Goal: Information Seeking & Learning: Learn about a topic

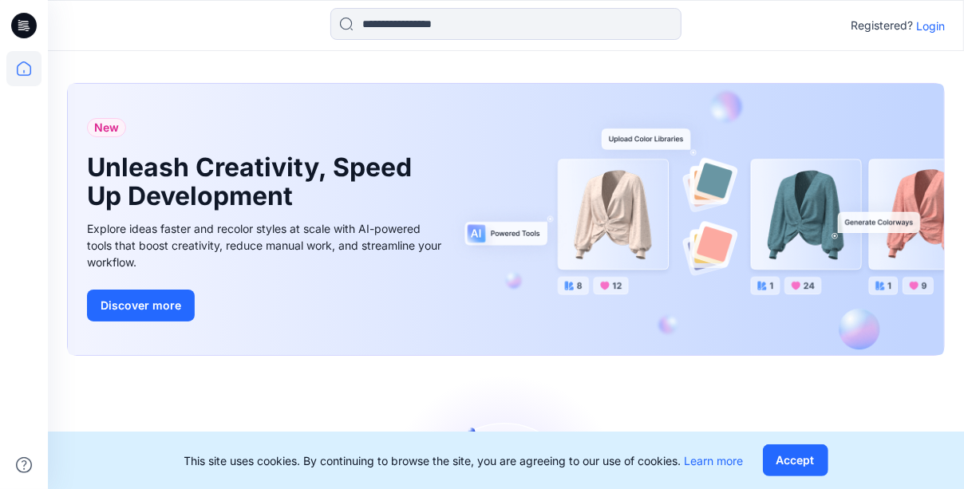
click at [931, 26] on p "Login" at bounding box center [930, 26] width 29 height 17
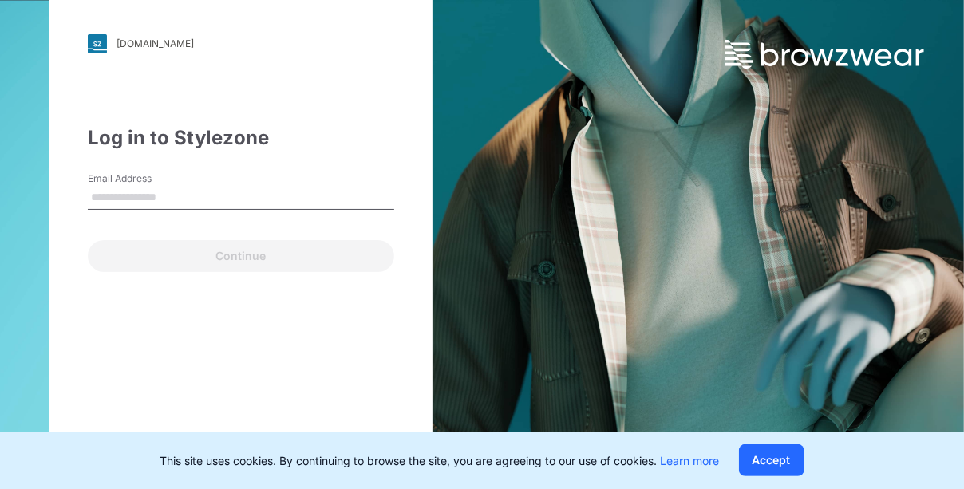
type input "**********"
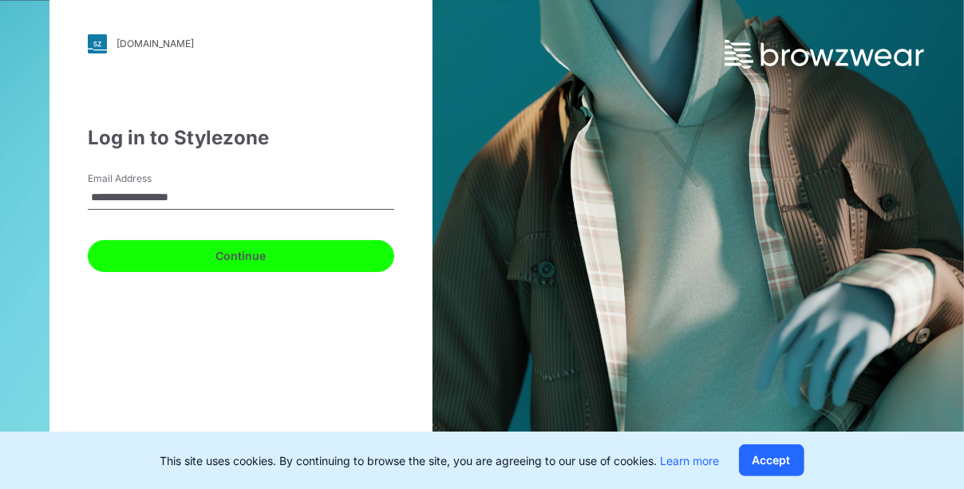
click at [180, 251] on button "Continue" at bounding box center [241, 256] width 307 height 32
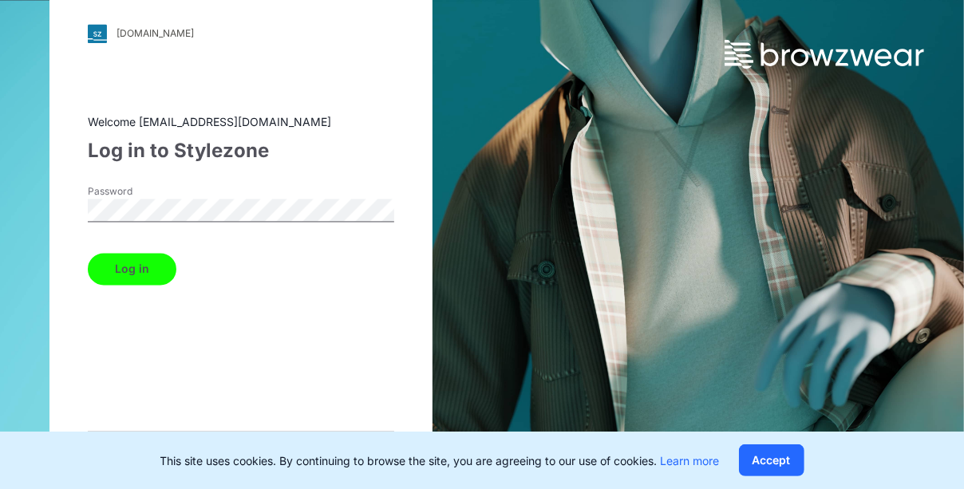
click at [160, 267] on button "Log in" at bounding box center [132, 269] width 89 height 32
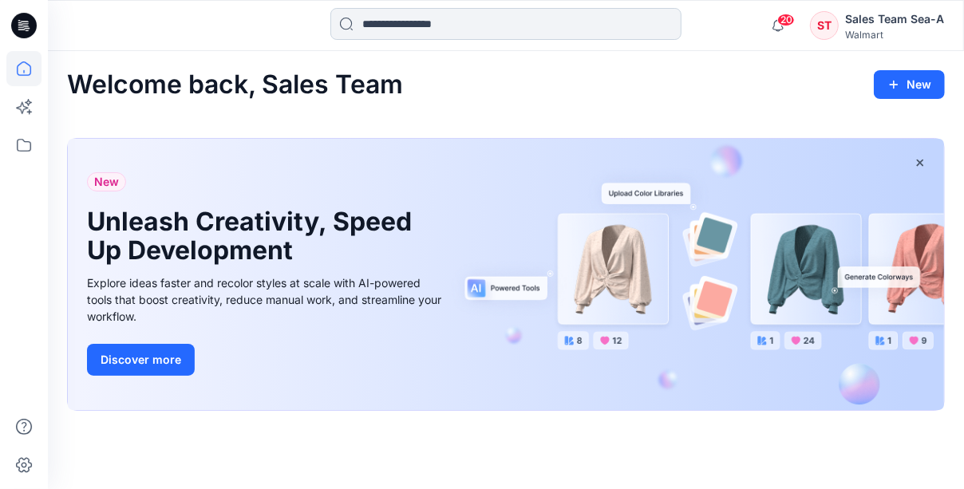
click at [461, 14] on input at bounding box center [505, 24] width 351 height 32
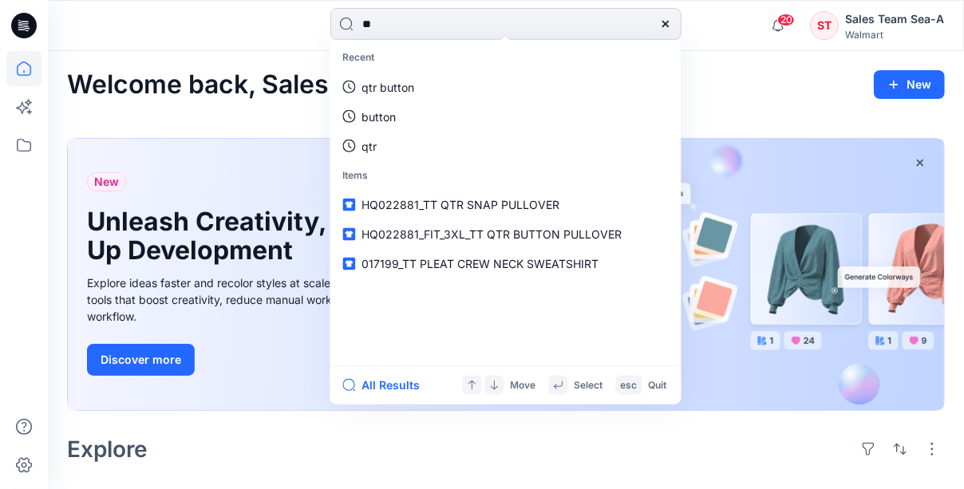
type input "*"
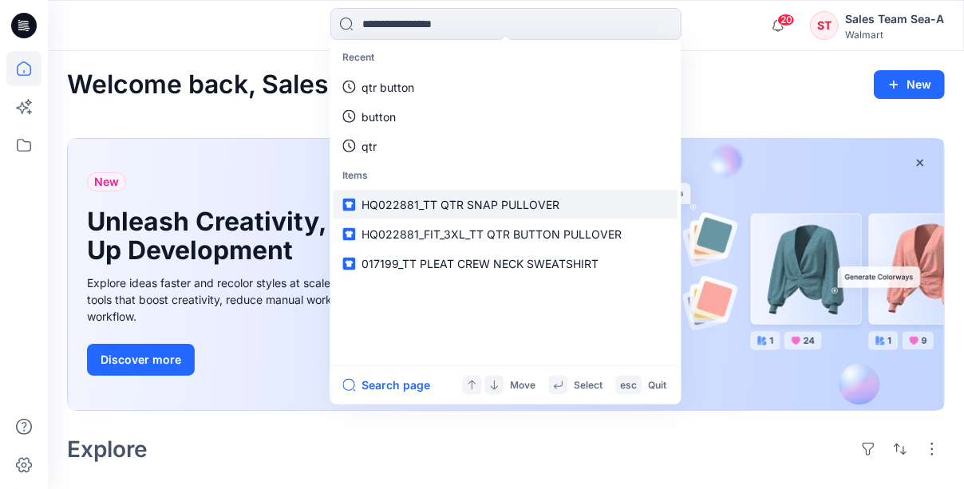
click at [493, 212] on link "HQ022881_TT QTR SNAP PULLOVER" at bounding box center [506, 205] width 345 height 30
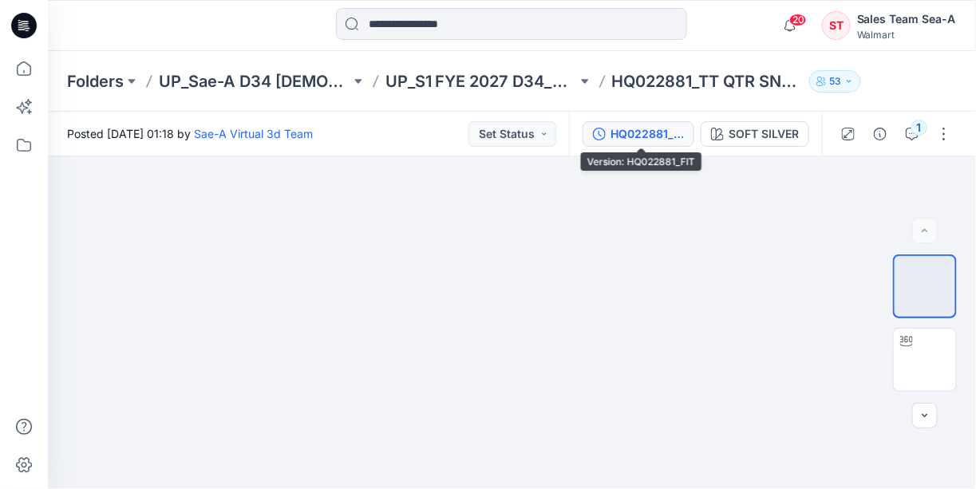
click at [645, 131] on div "HQ022881_FIT" at bounding box center [647, 134] width 73 height 18
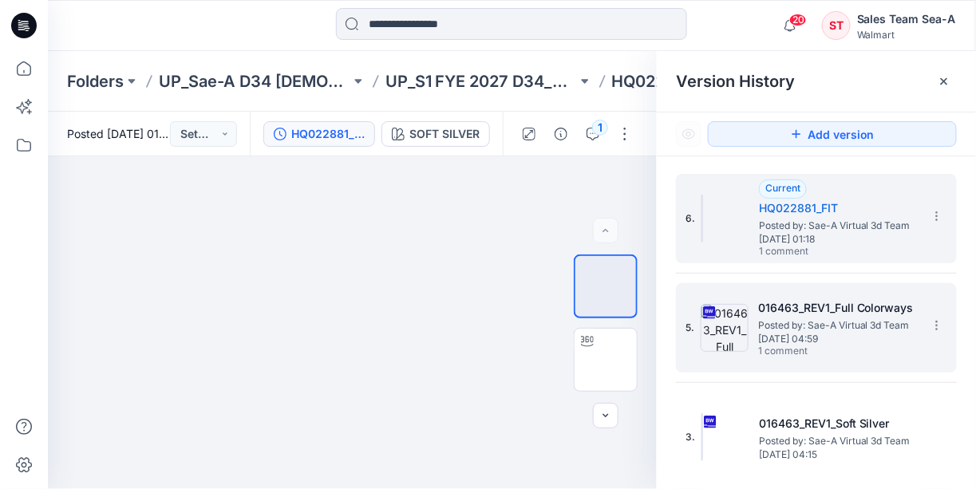
click at [886, 326] on span "Posted by: Sae-A Virtual 3d Team" at bounding box center [838, 326] width 160 height 16
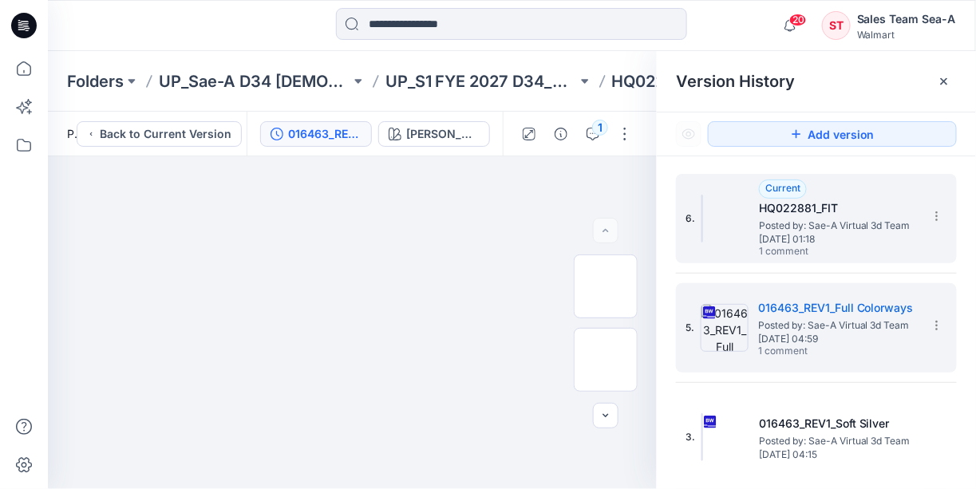
click at [837, 237] on span "[DATE] 01:18" at bounding box center [839, 239] width 160 height 11
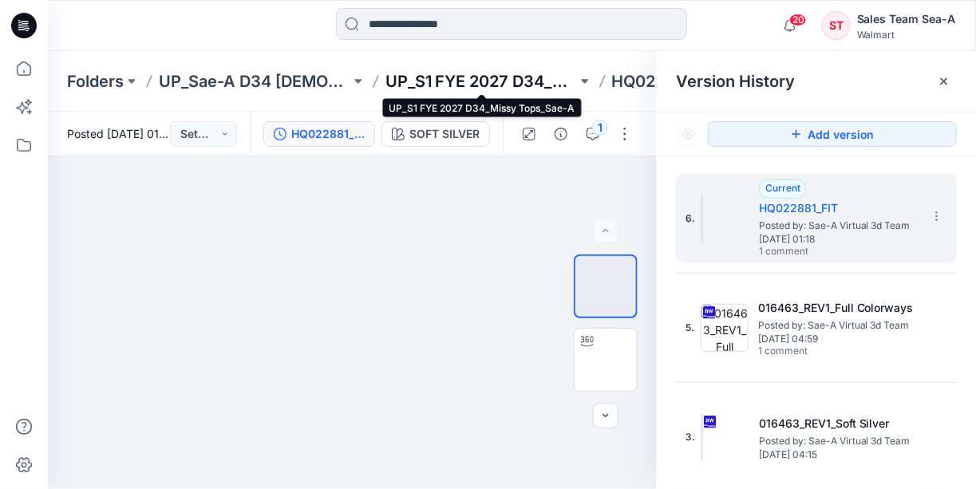
click at [519, 78] on p "UP_S1 FYE 2027 D34_Missy Tops_Sae-A" at bounding box center [482, 81] width 192 height 22
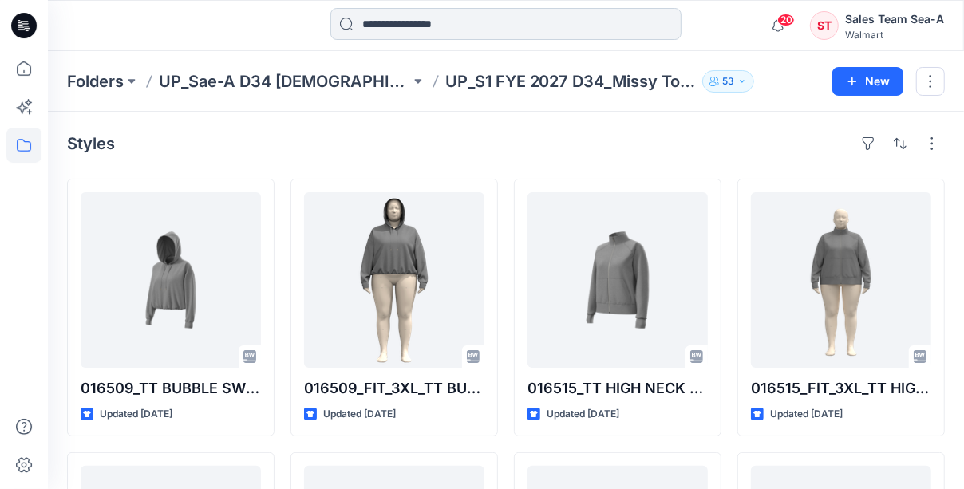
drag, startPoint x: 442, startPoint y: 52, endPoint x: 436, endPoint y: 37, distance: 16.5
click at [442, 52] on div "Folders UP_Sae-A D34 [DEMOGRAPHIC_DATA] Knit Tops UP_S1 FYE 2027 D34_Missy Tops…" at bounding box center [506, 81] width 916 height 61
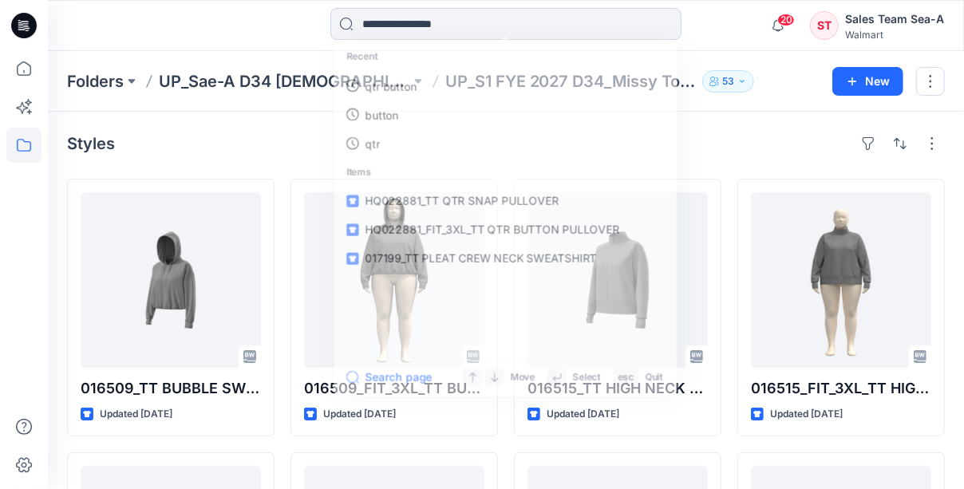
click at [435, 34] on input at bounding box center [505, 24] width 351 height 32
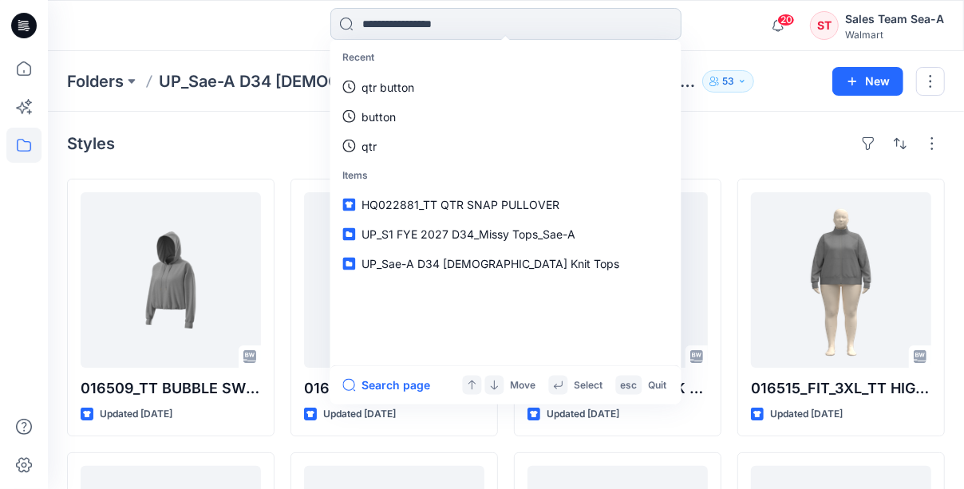
click at [412, 23] on input at bounding box center [505, 24] width 351 height 32
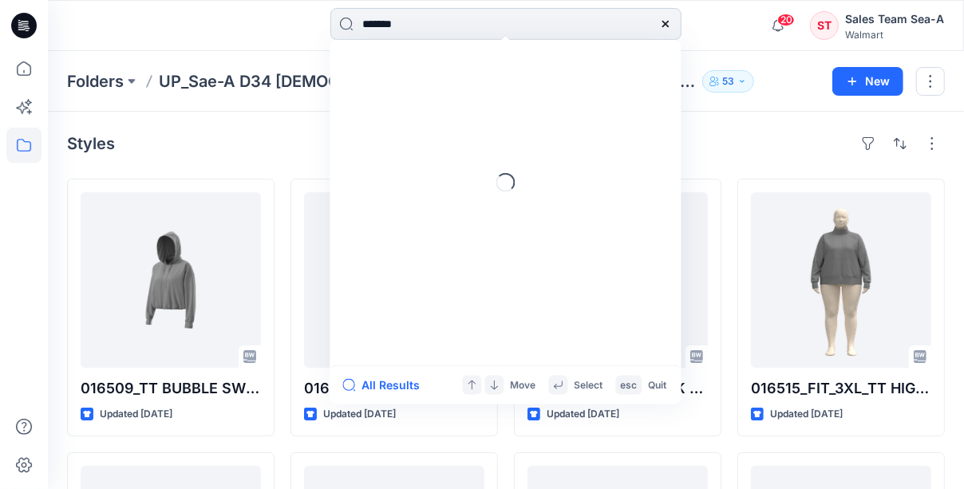
type input "********"
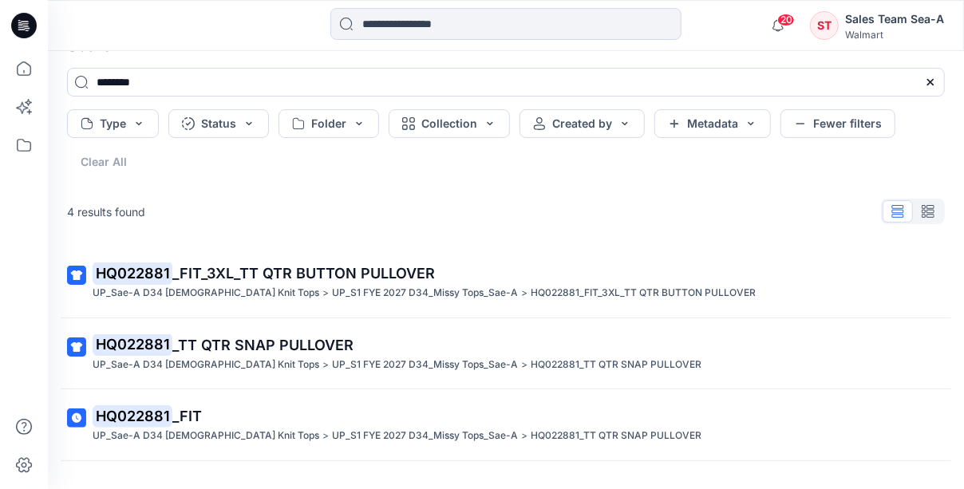
scroll to position [63, 0]
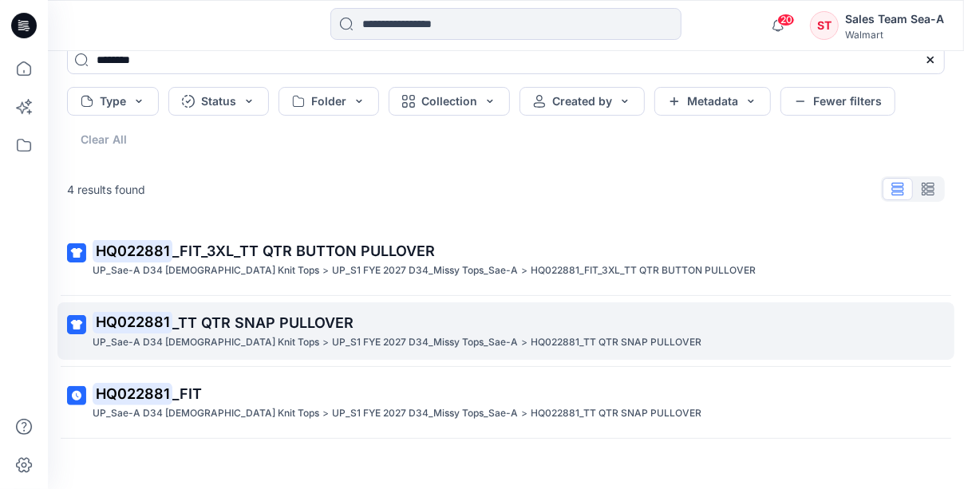
click at [281, 329] on span "_TT QTR SNAP PULLOVER" at bounding box center [262, 323] width 181 height 17
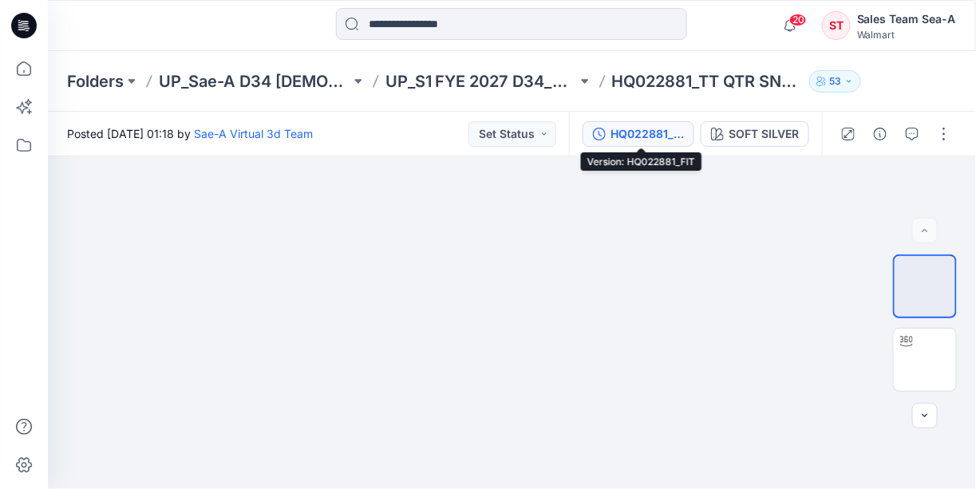
click at [673, 124] on button "HQ022881_FIT" at bounding box center [639, 134] width 112 height 26
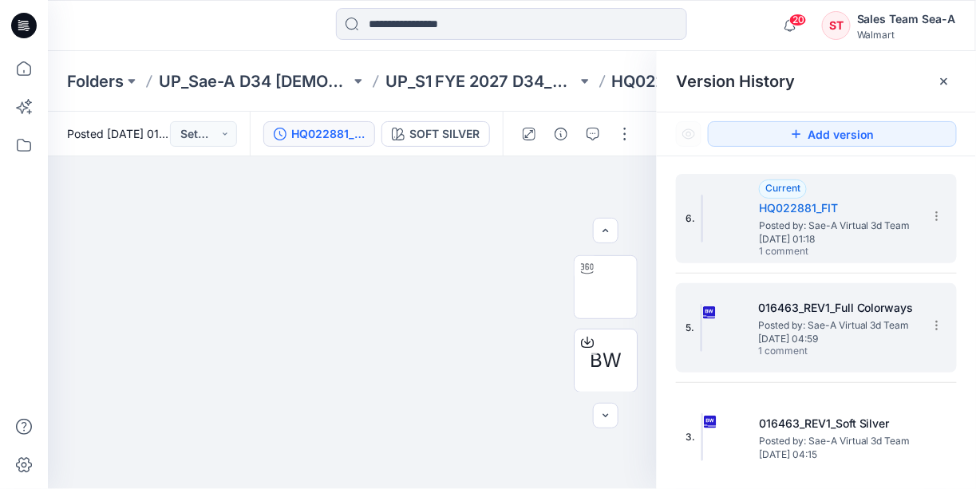
click at [854, 312] on h5 "016463_REV1_Full Colorways" at bounding box center [838, 308] width 160 height 19
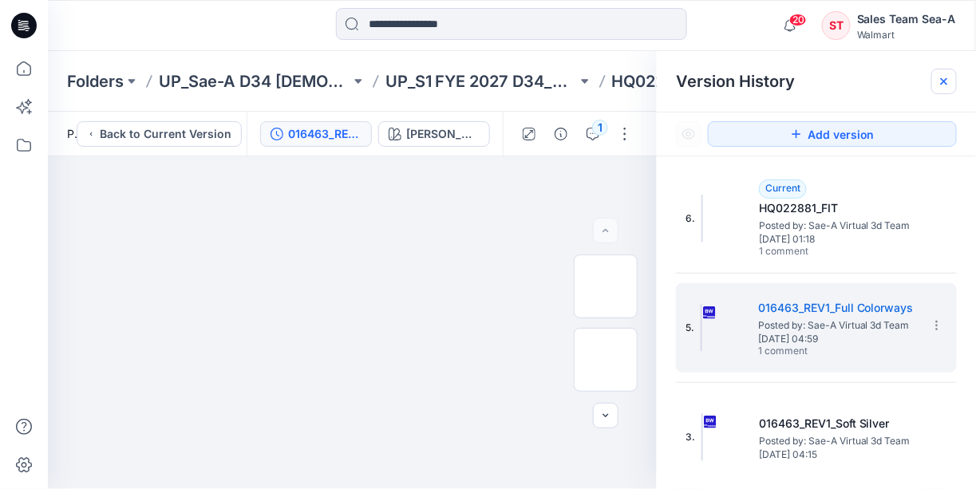
click at [942, 82] on icon at bounding box center [944, 81] width 13 height 13
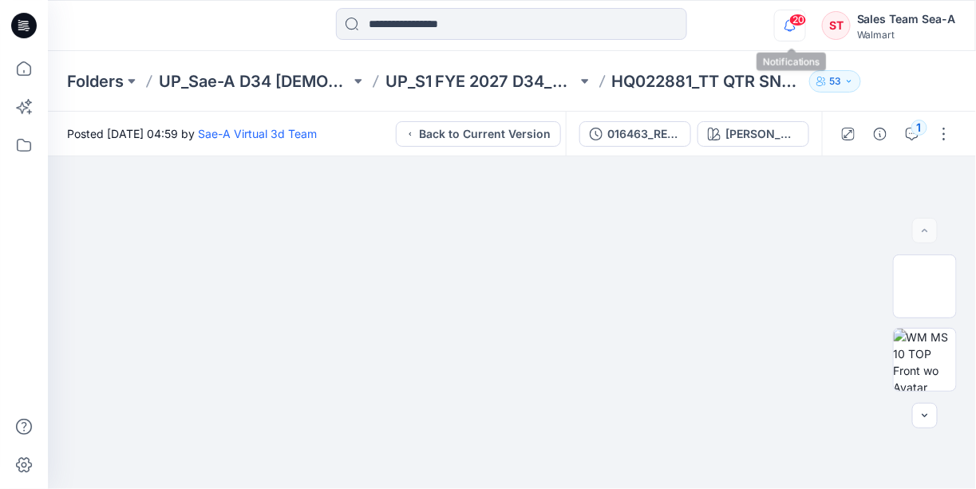
click at [788, 25] on icon "button" at bounding box center [790, 26] width 30 height 32
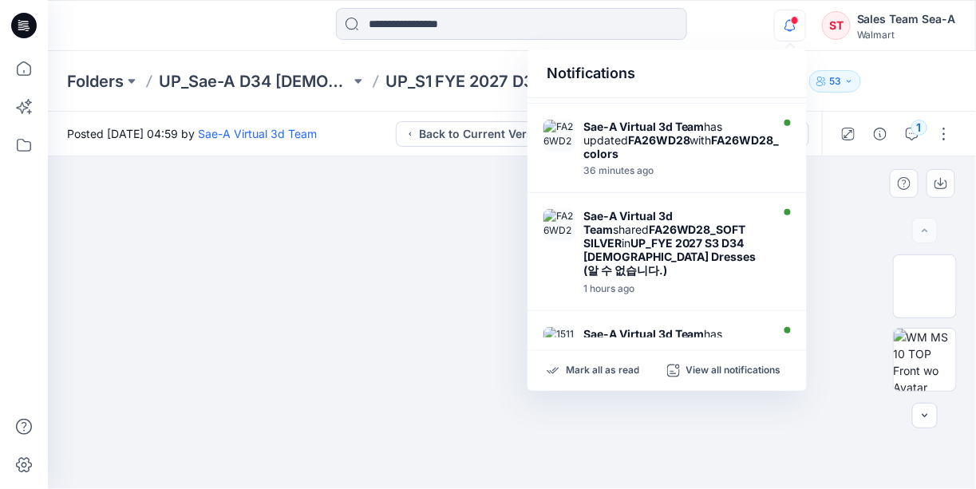
scroll to position [160, 0]
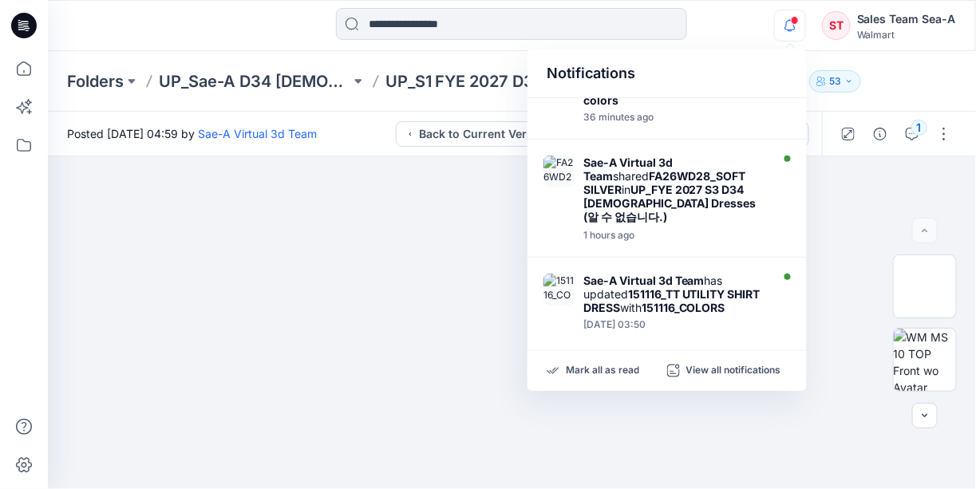
click at [801, 30] on icon "button" at bounding box center [790, 26] width 30 height 32
